Goal: Find specific page/section: Find specific page/section

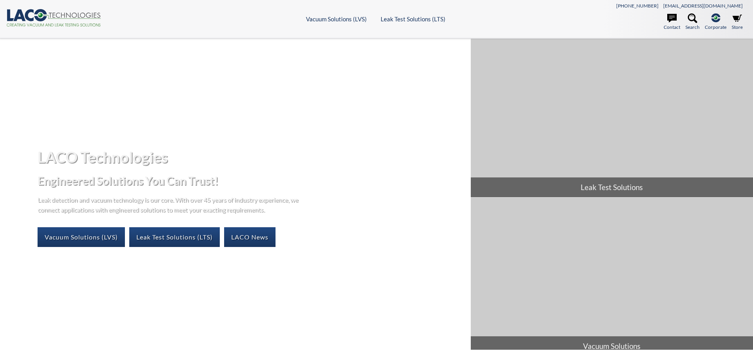
select select "Widget de traduction"
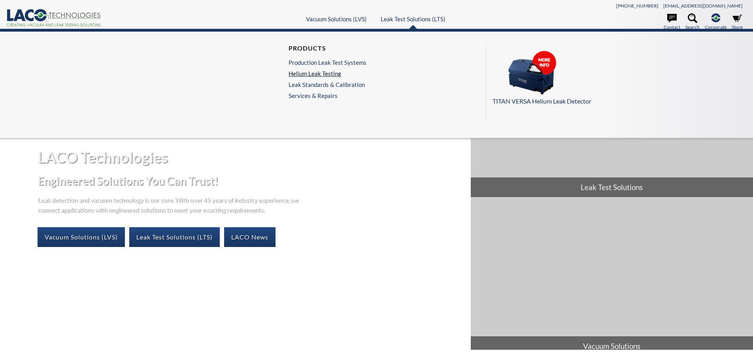
click at [329, 75] on link "Helium Leak Testing" at bounding box center [328, 73] width 78 height 7
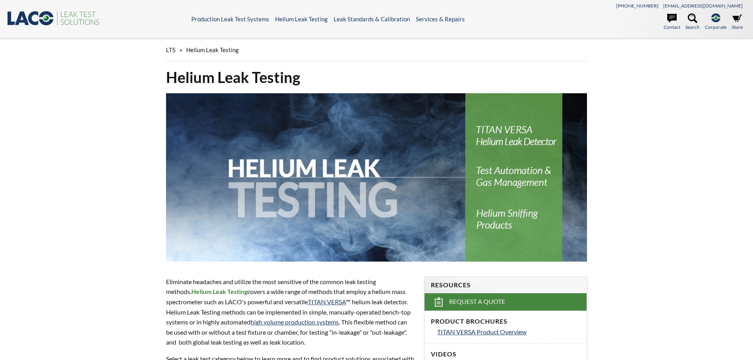
select select "Widget de traduction"
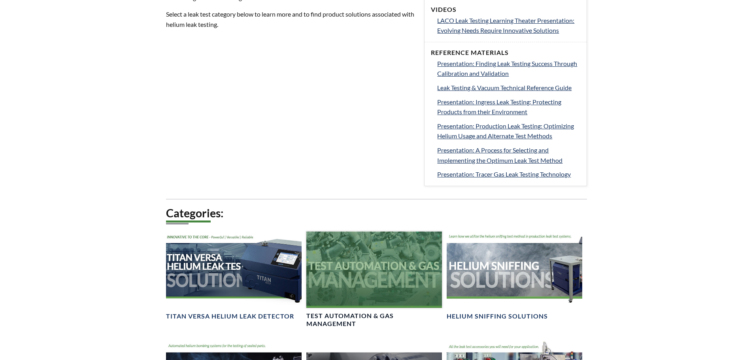
scroll to position [395, 0]
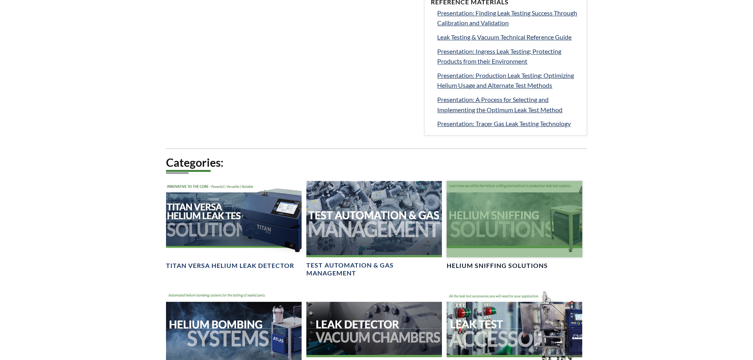
click at [513, 268] on h4 "Helium Sniffing Solutions" at bounding box center [497, 266] width 101 height 8
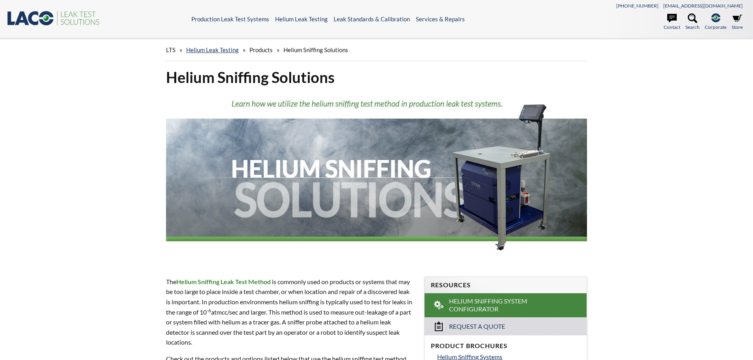
select select "Widget de traduction"
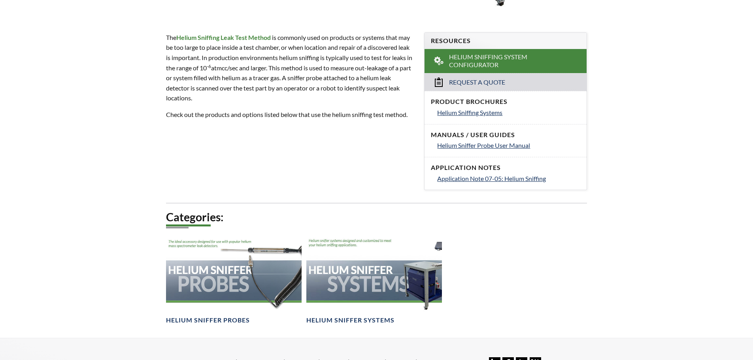
scroll to position [316, 0]
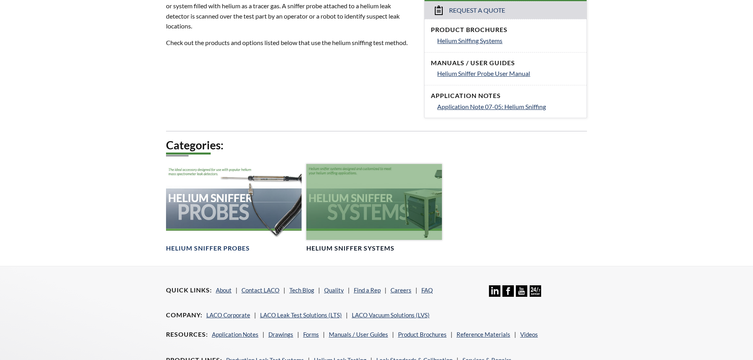
click at [333, 223] on div at bounding box center [374, 202] width 136 height 76
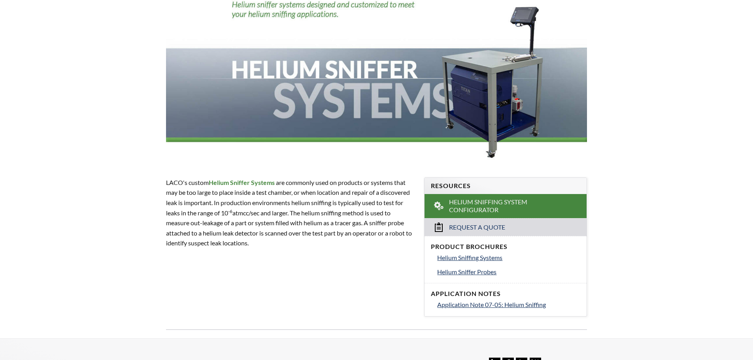
scroll to position [158, 0]
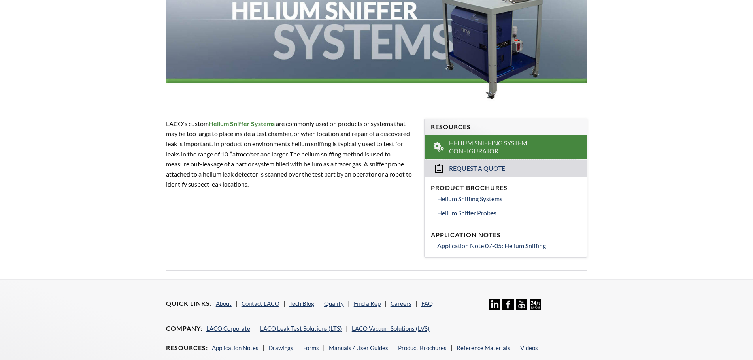
click at [473, 151] on span "Helium Sniffing System Configurator" at bounding box center [506, 147] width 114 height 17
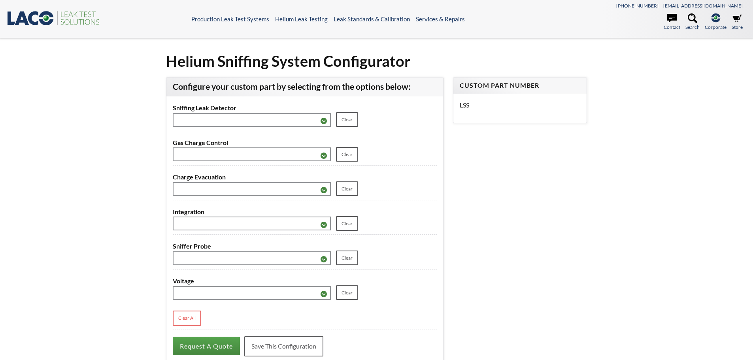
select select "Widget de traduction"
